Goal: Entertainment & Leisure: Browse casually

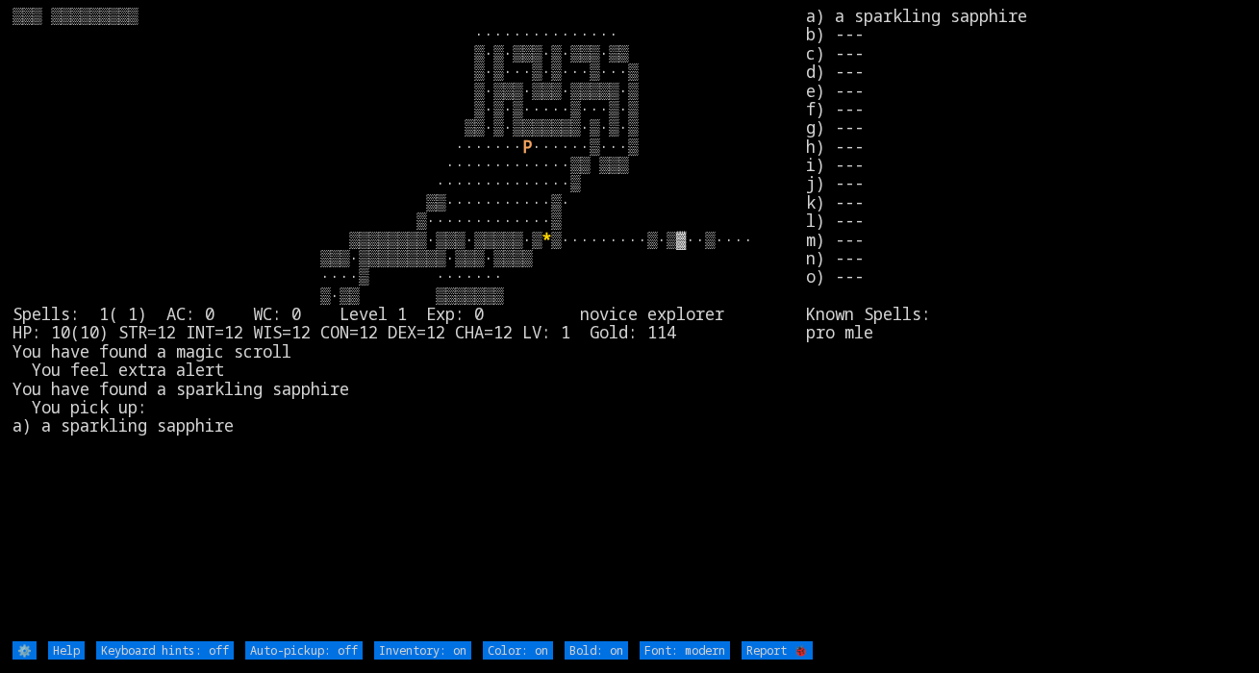
type off "Auto-pickup: on"
